Goal: Task Accomplishment & Management: Manage account settings

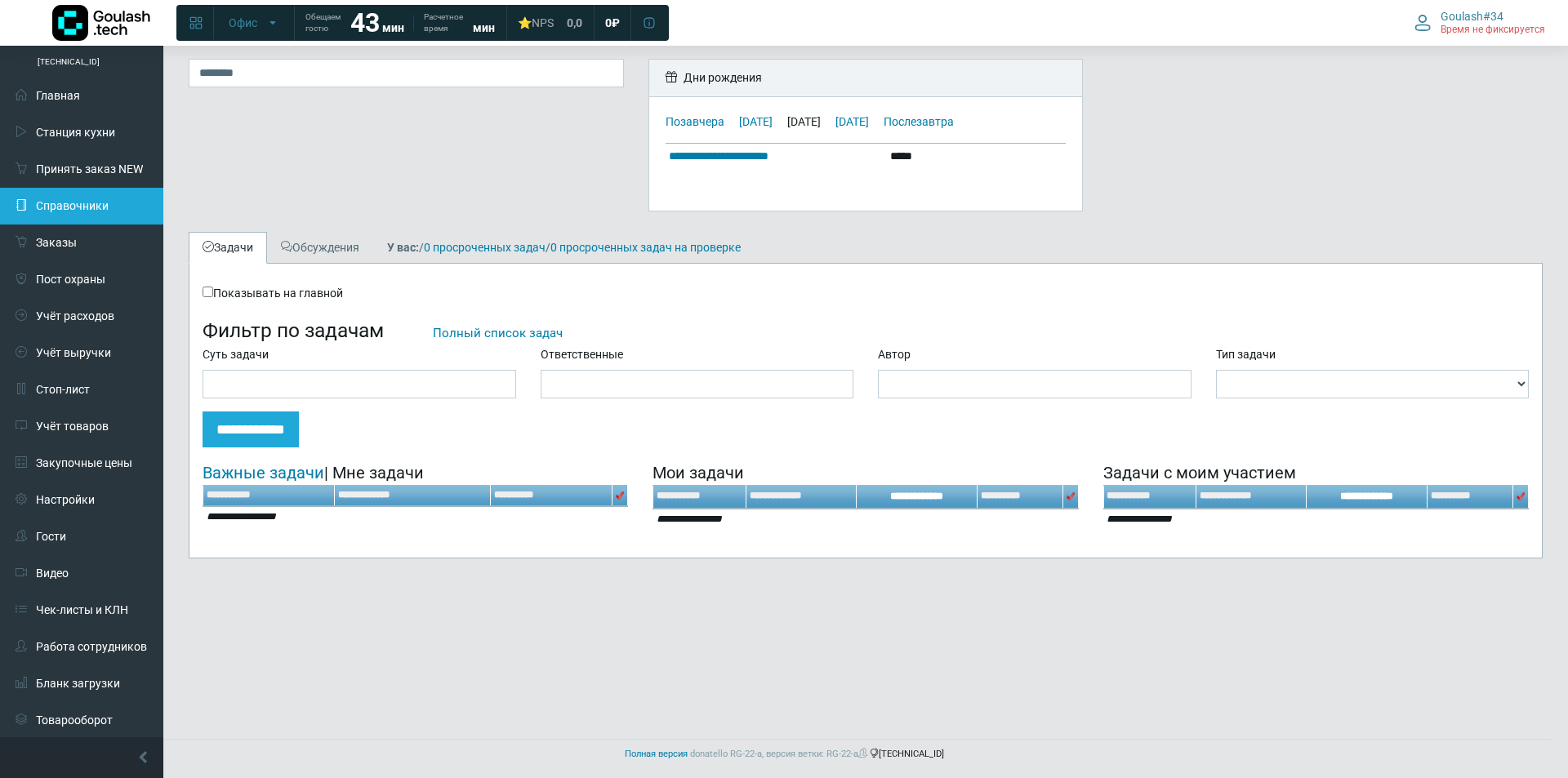
click at [109, 198] on link "Справочники" at bounding box center [82, 206] width 163 height 37
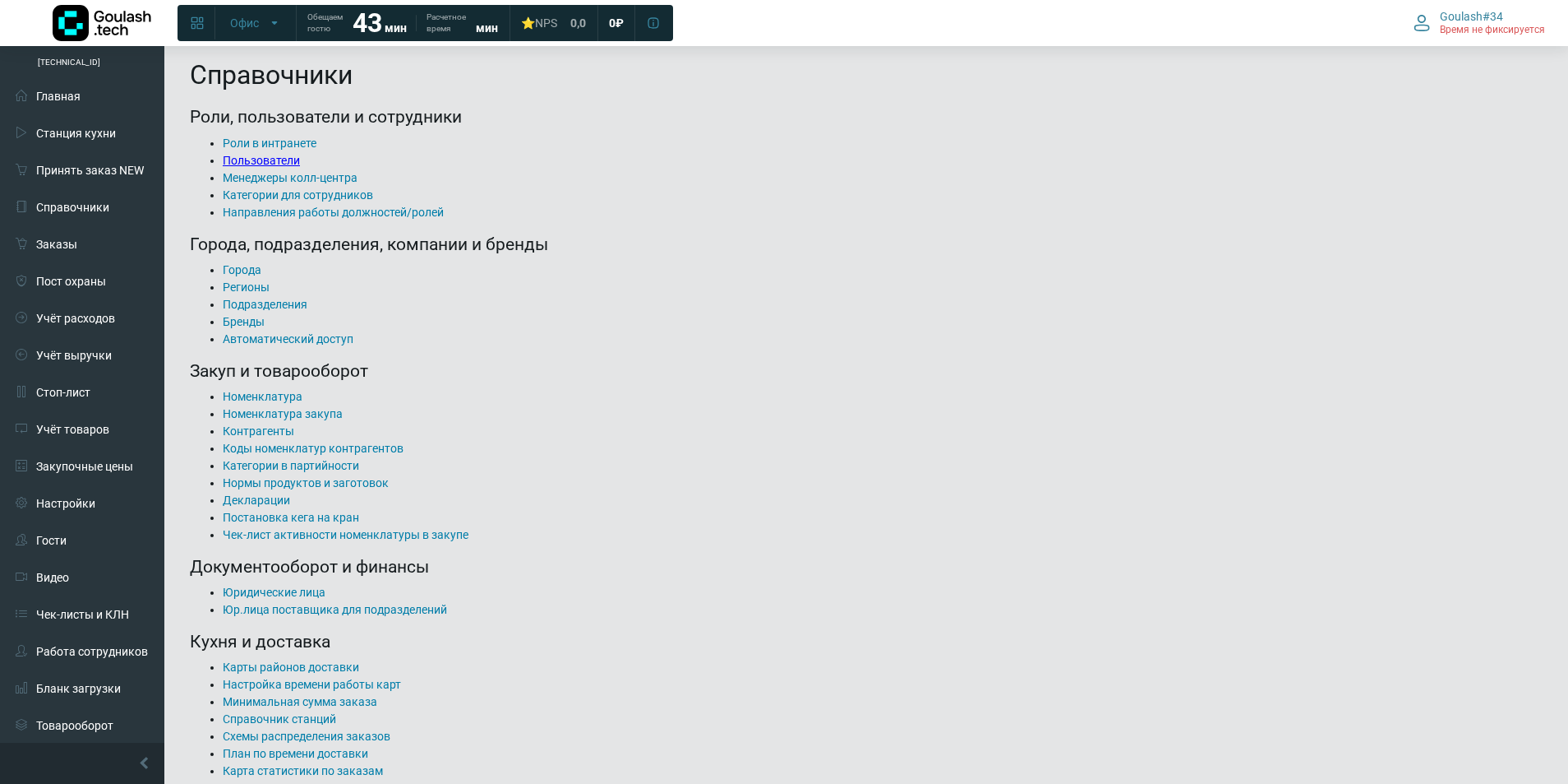
click at [243, 165] on link "Пользователи" at bounding box center [261, 160] width 78 height 13
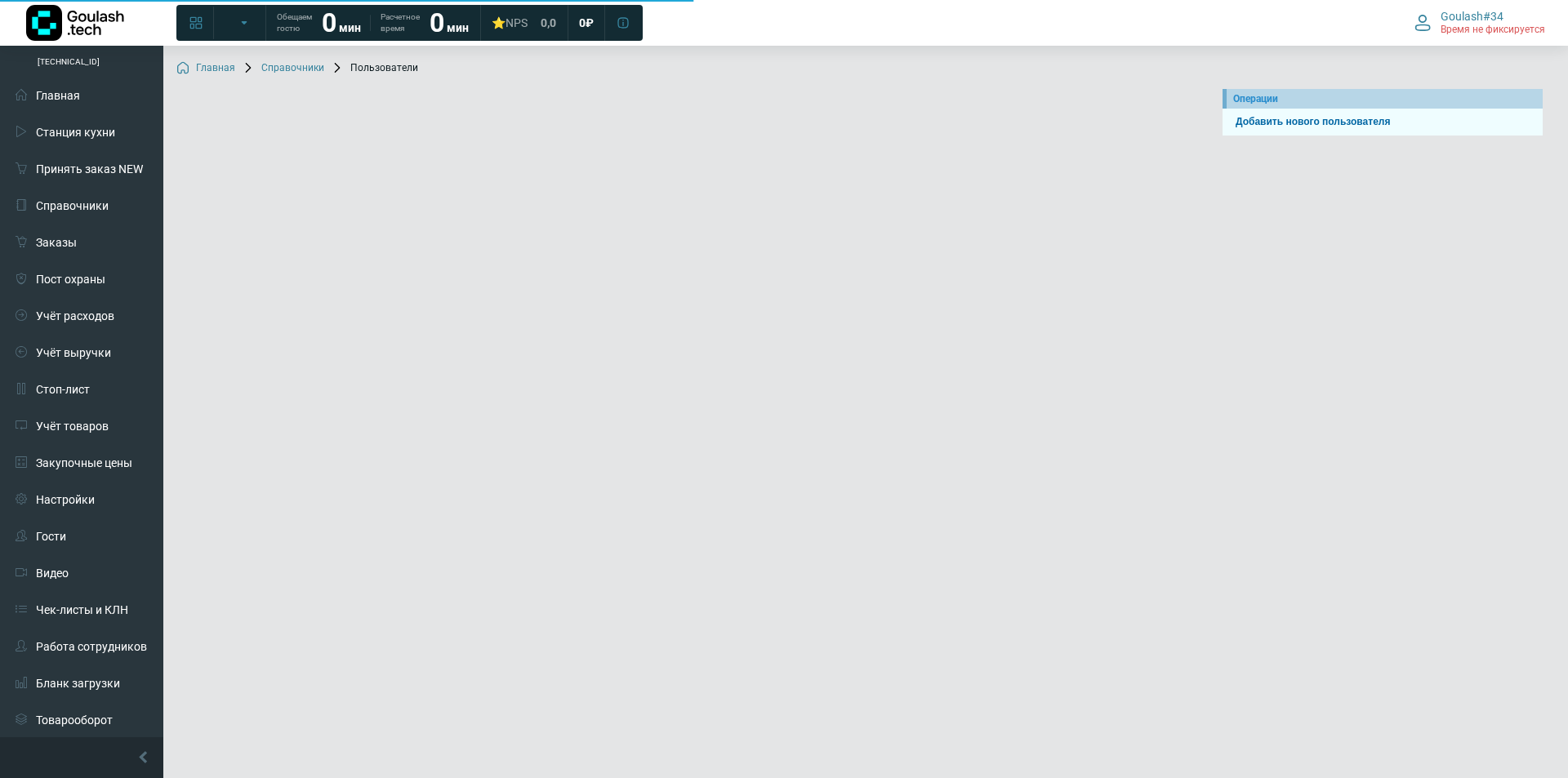
select select
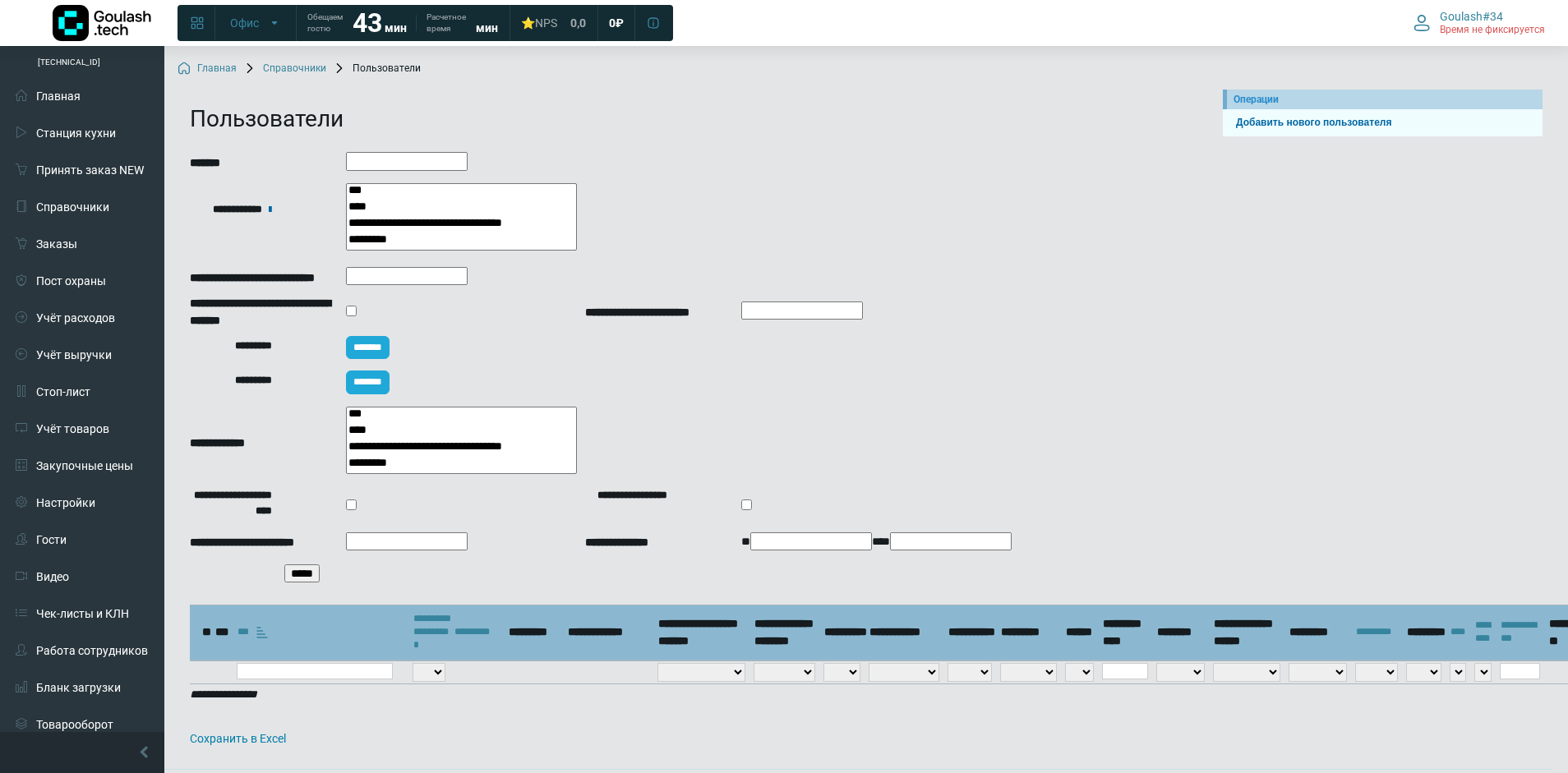
click at [321, 665] on input "text" at bounding box center [314, 671] width 156 height 17
click at [277, 695] on div "[PERSON_NAME]" at bounding box center [314, 693] width 156 height 26
type input "******"
click at [315, 574] on input "*****" at bounding box center [302, 574] width 35 height 18
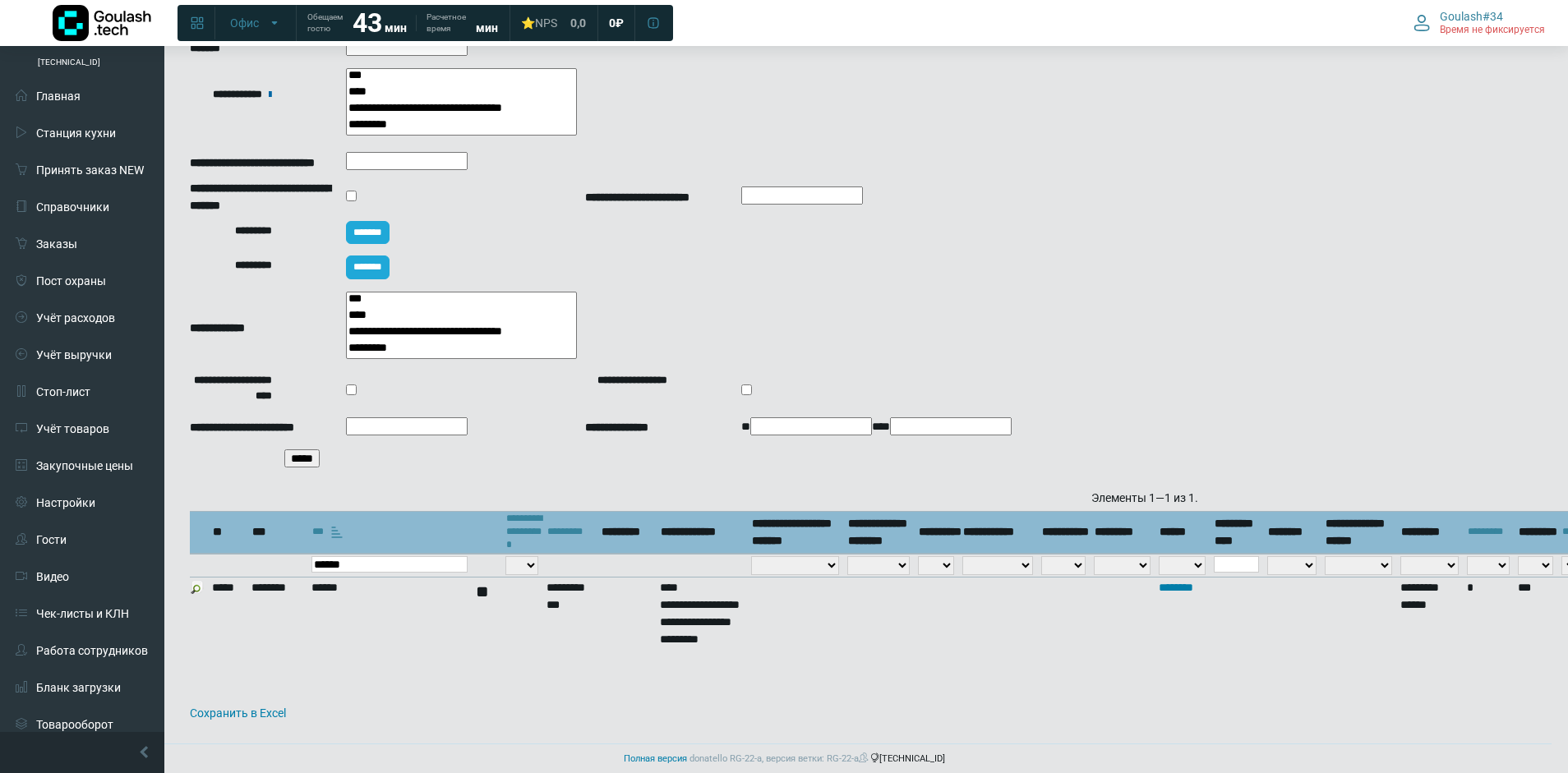
scroll to position [125, 0]
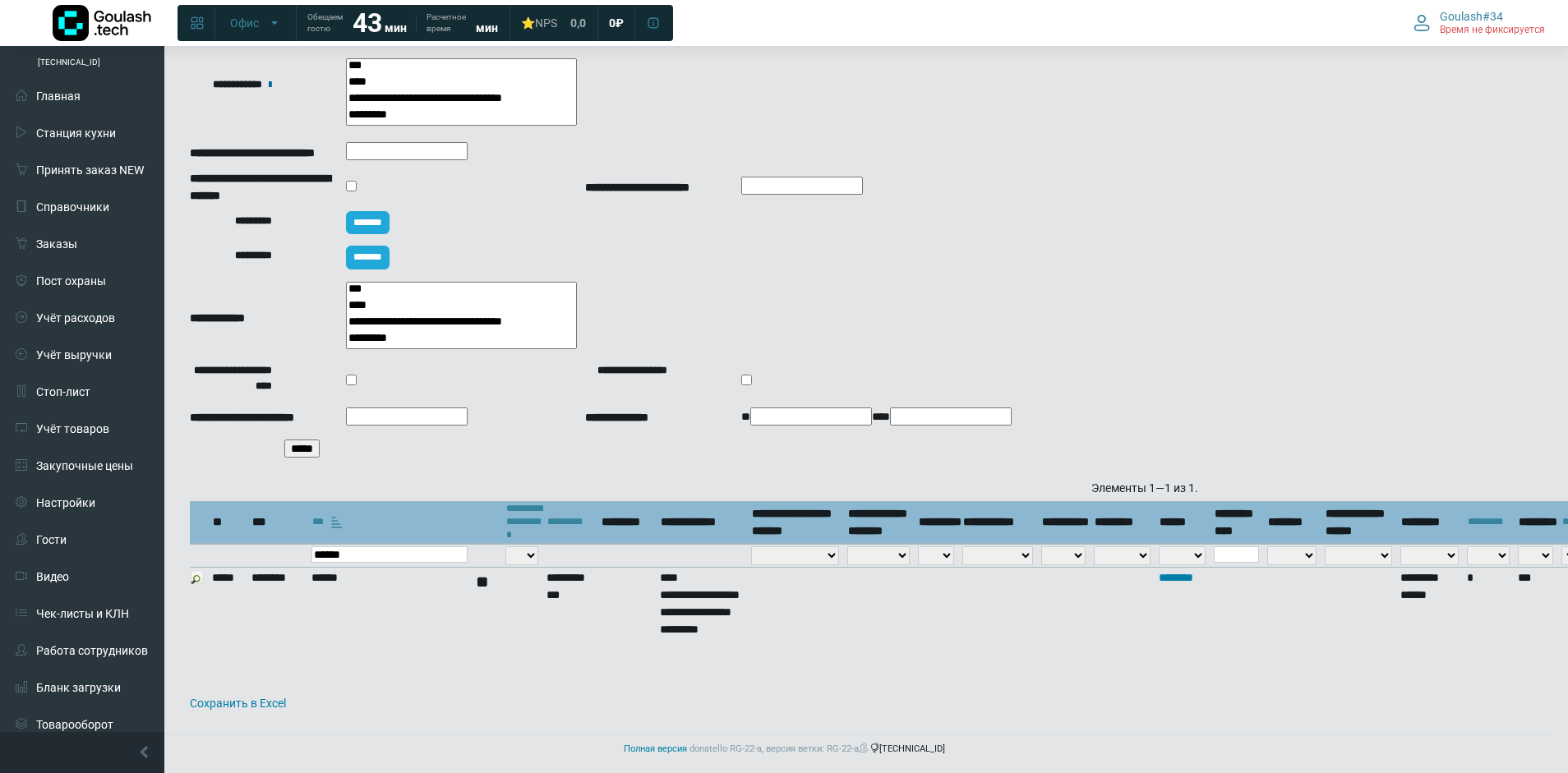
click at [195, 584] on img at bounding box center [197, 577] width 13 height 13
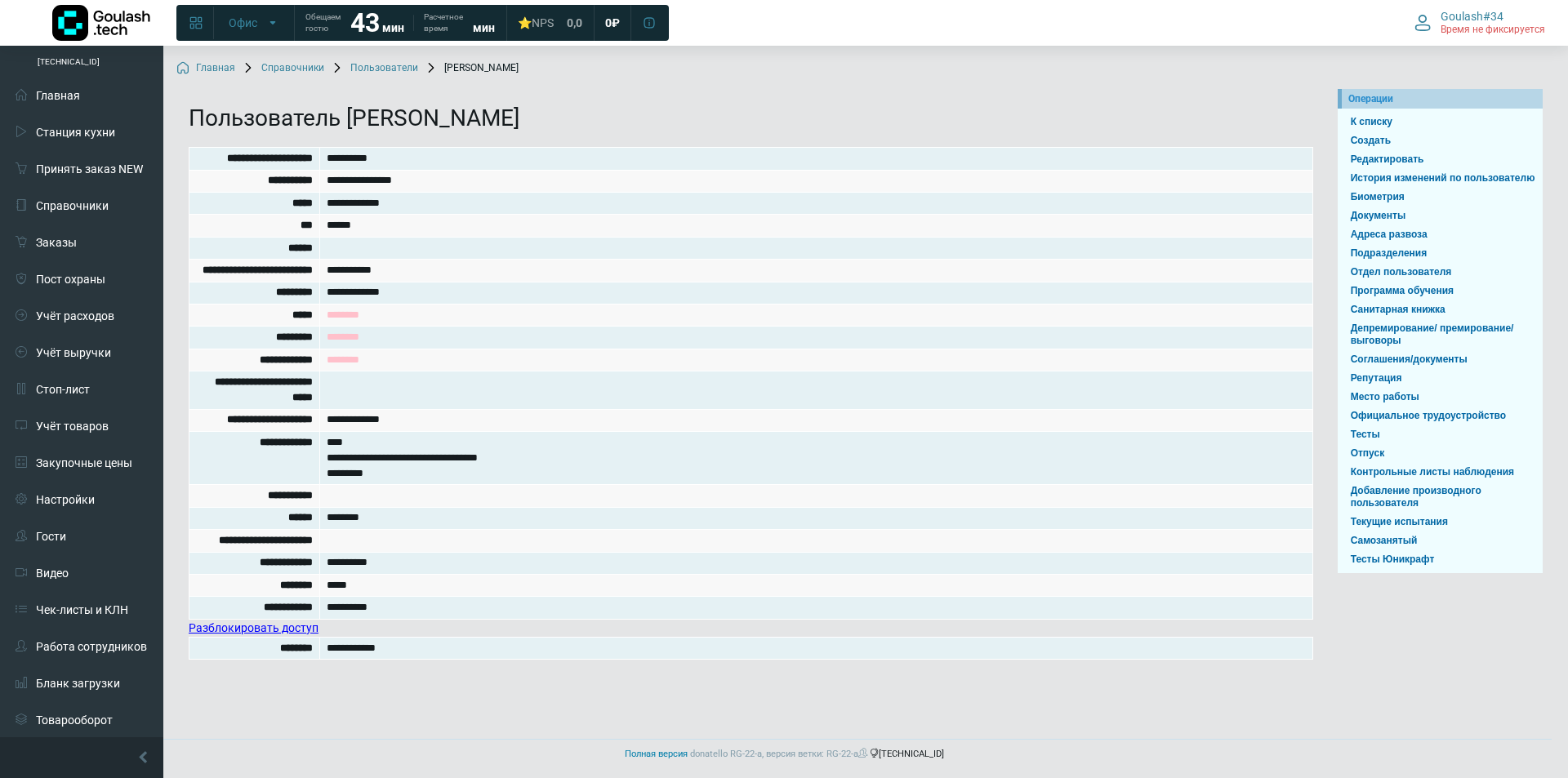
click at [299, 634] on link "Разблокировать доступ" at bounding box center [252, 628] width 129 height 13
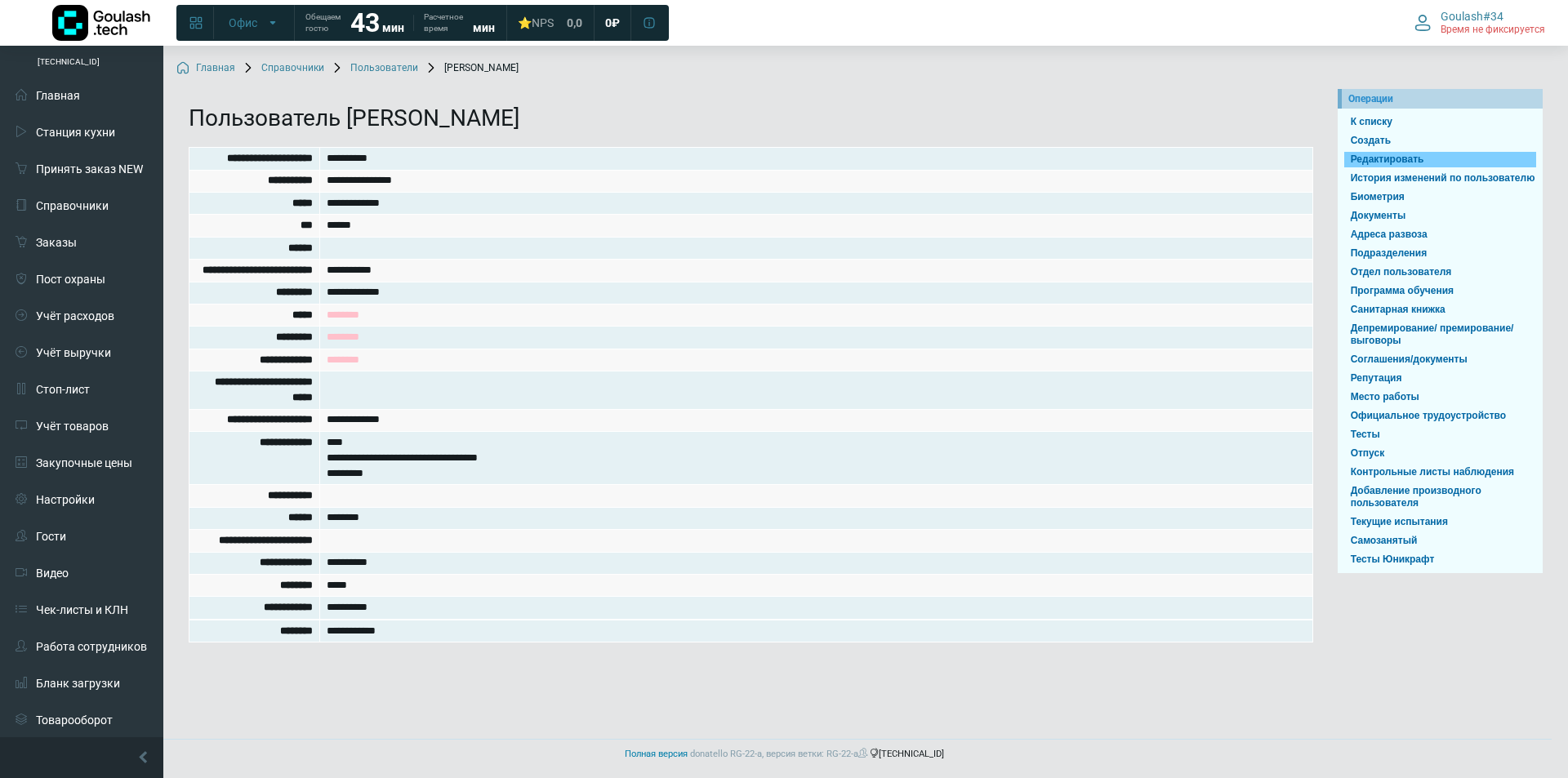
click at [1399, 153] on link "Редактировать" at bounding box center [1439, 159] width 192 height 16
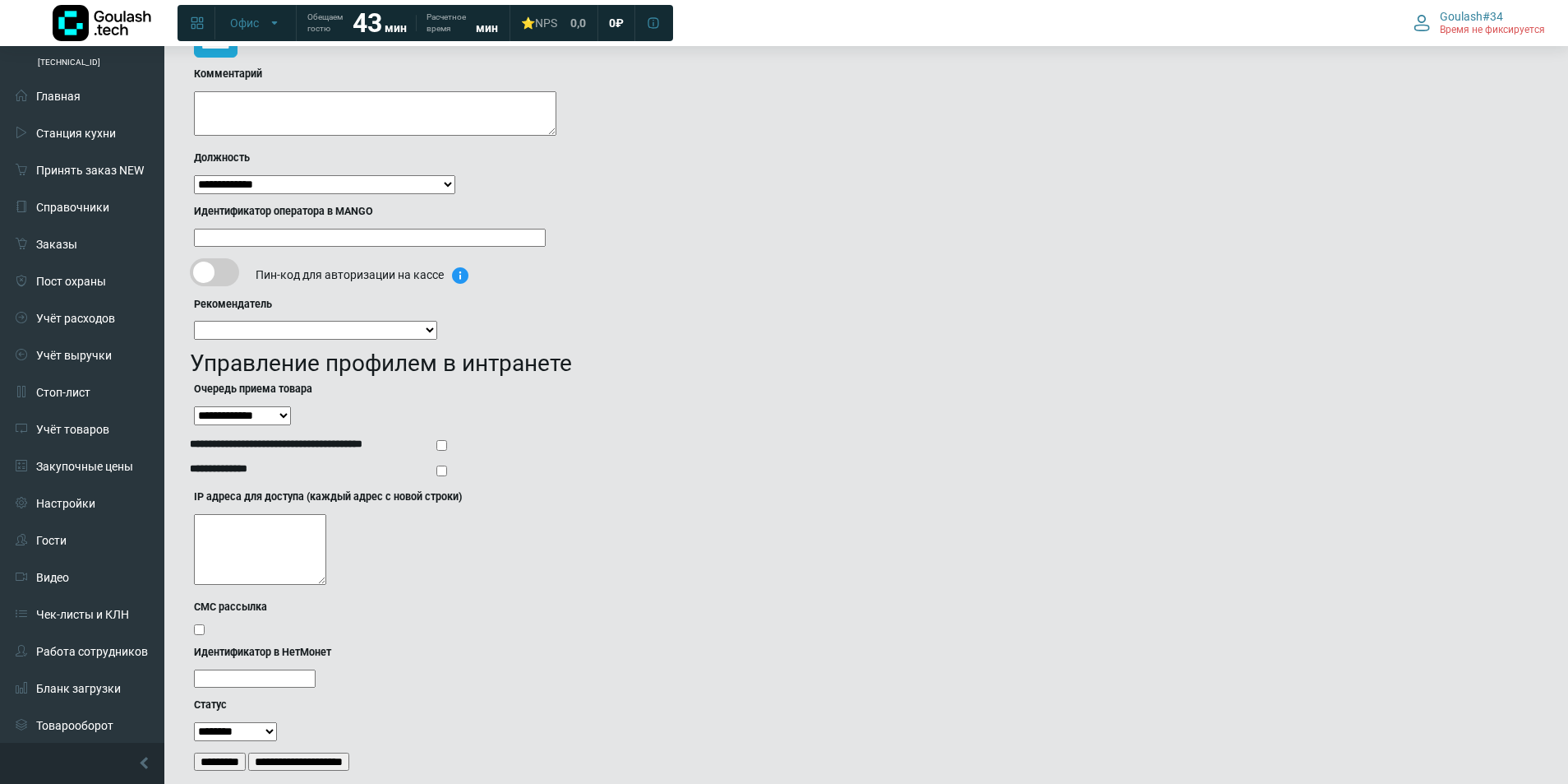
scroll to position [741, 0]
click at [242, 542] on textarea "IP адреса для доступа (каждый адрес с новой строки)" at bounding box center [260, 547] width 132 height 70
type textarea "*"
click at [584, 539] on div "IP адреса для доступа (каждый адрес с новой строки) *" at bounding box center [748, 540] width 1107 height 106
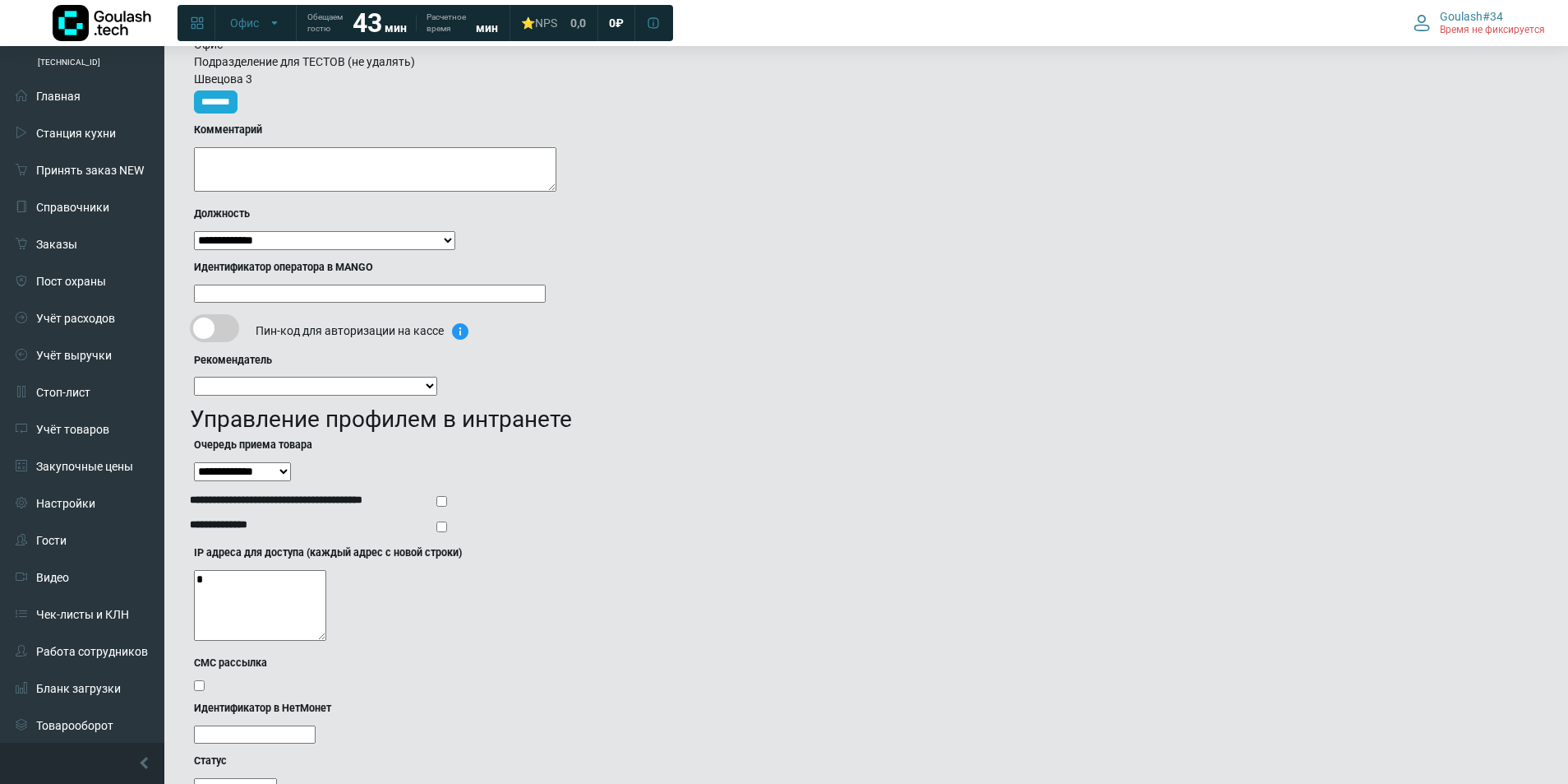
scroll to position [795, 0]
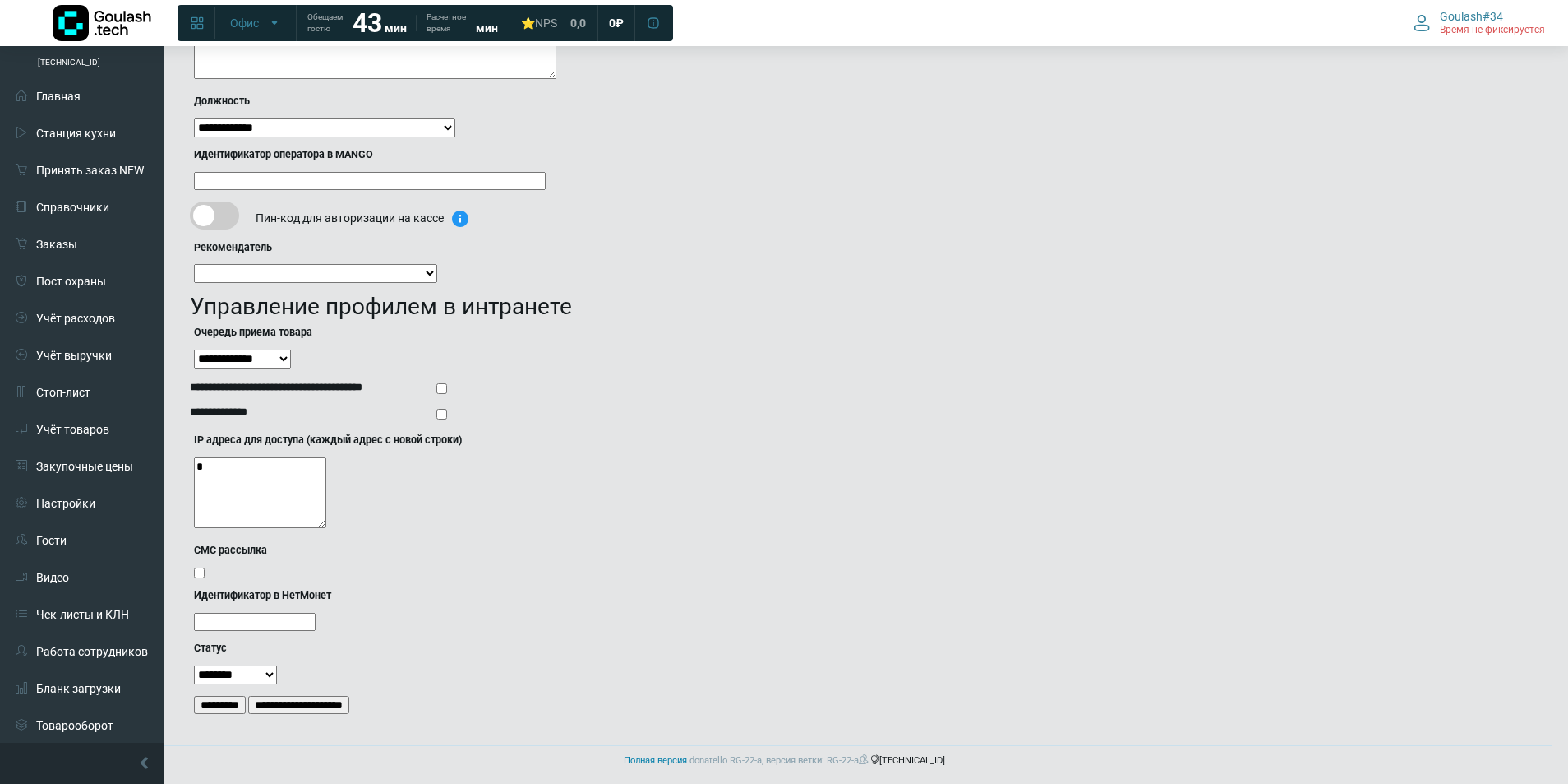
click at [240, 696] on input "*********" at bounding box center [220, 704] width 52 height 18
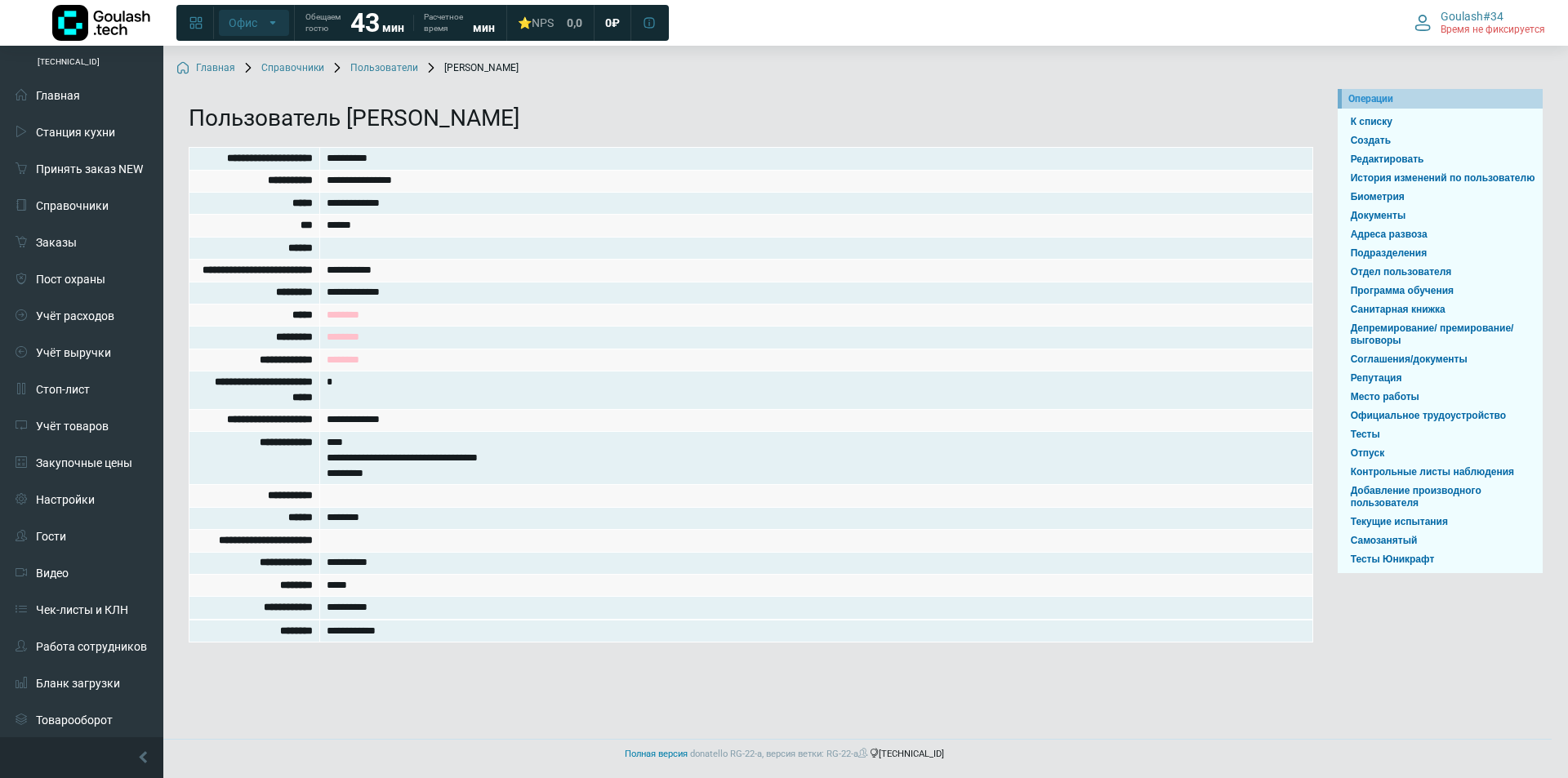
click at [254, 21] on span "Офис" at bounding box center [242, 23] width 28 height 15
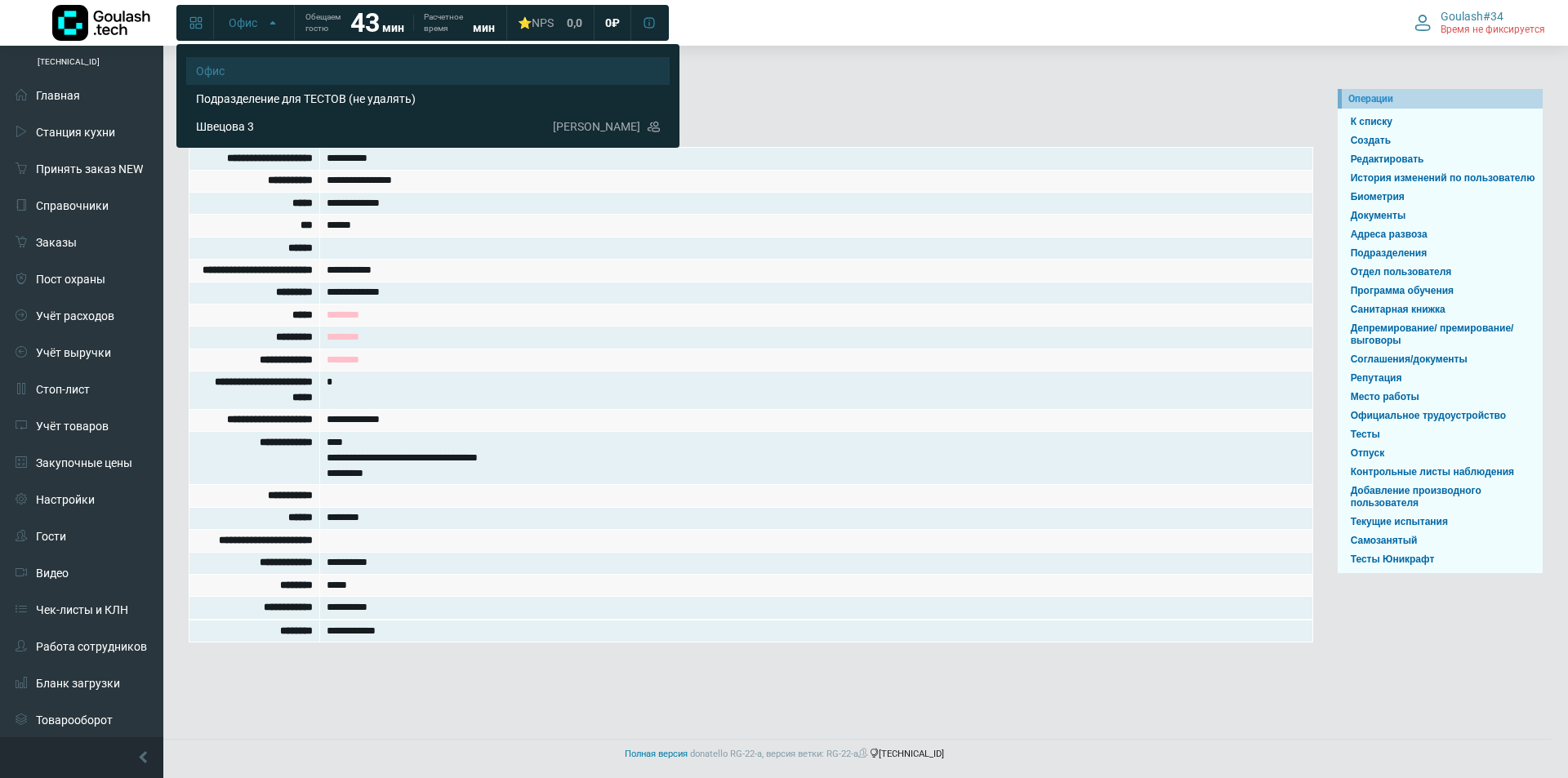
click at [764, 70] on ul "Главная Справочники Пользователи Марина" at bounding box center [865, 73] width 1378 height 30
